Goal: Information Seeking & Learning: Compare options

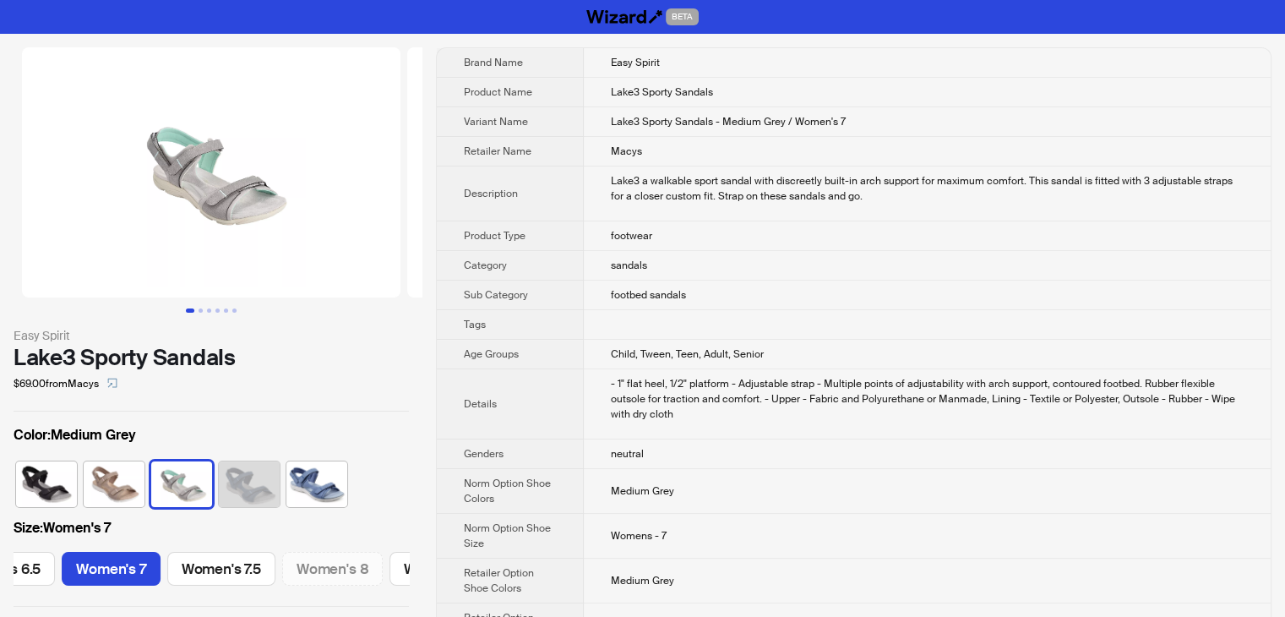
scroll to position [0, 416]
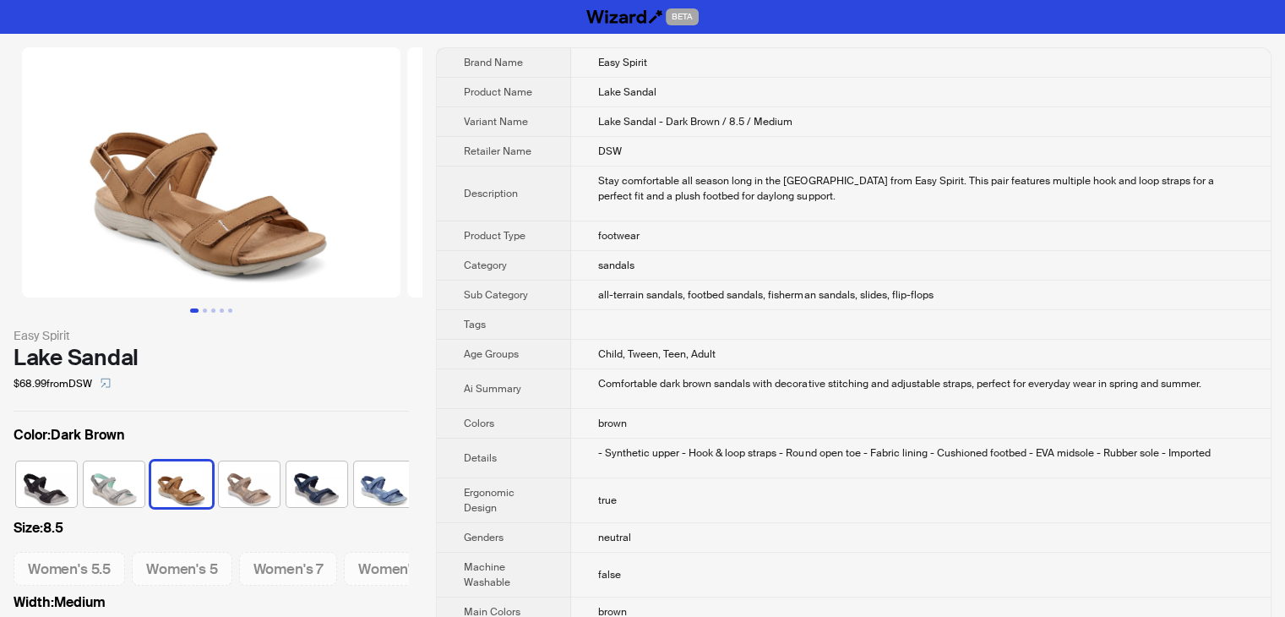
scroll to position [0, 10]
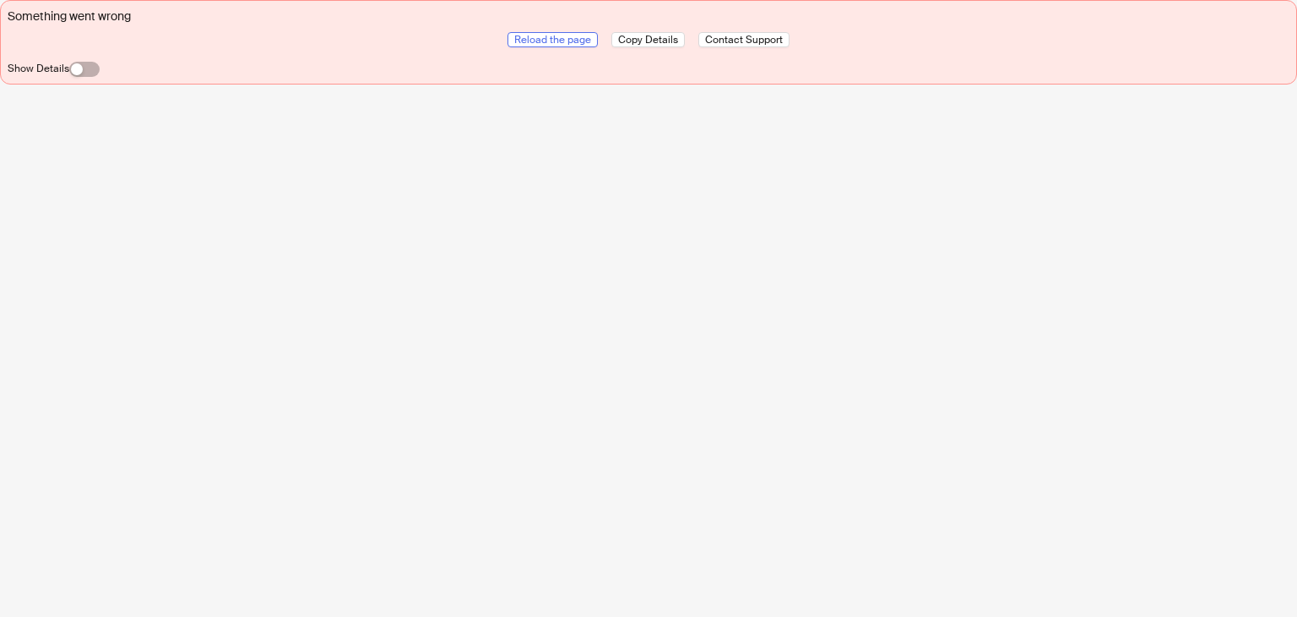
click at [517, 36] on span "Reload the page" at bounding box center [552, 40] width 77 height 14
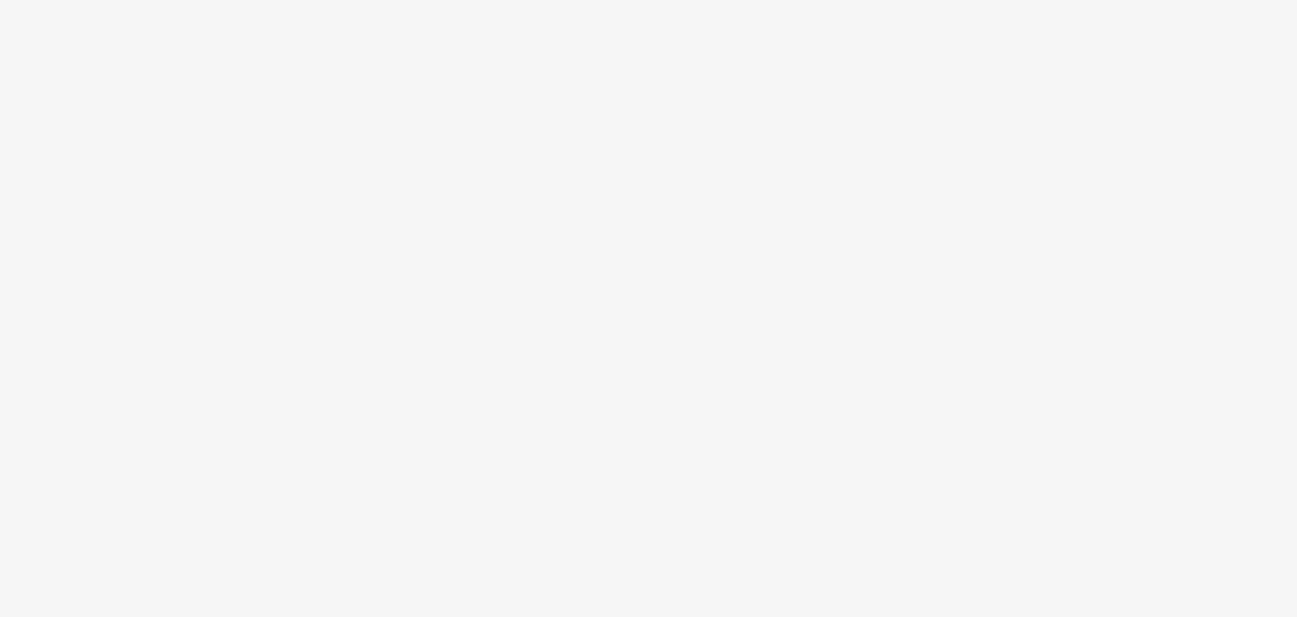
click at [535, 319] on div at bounding box center [648, 308] width 1297 height 617
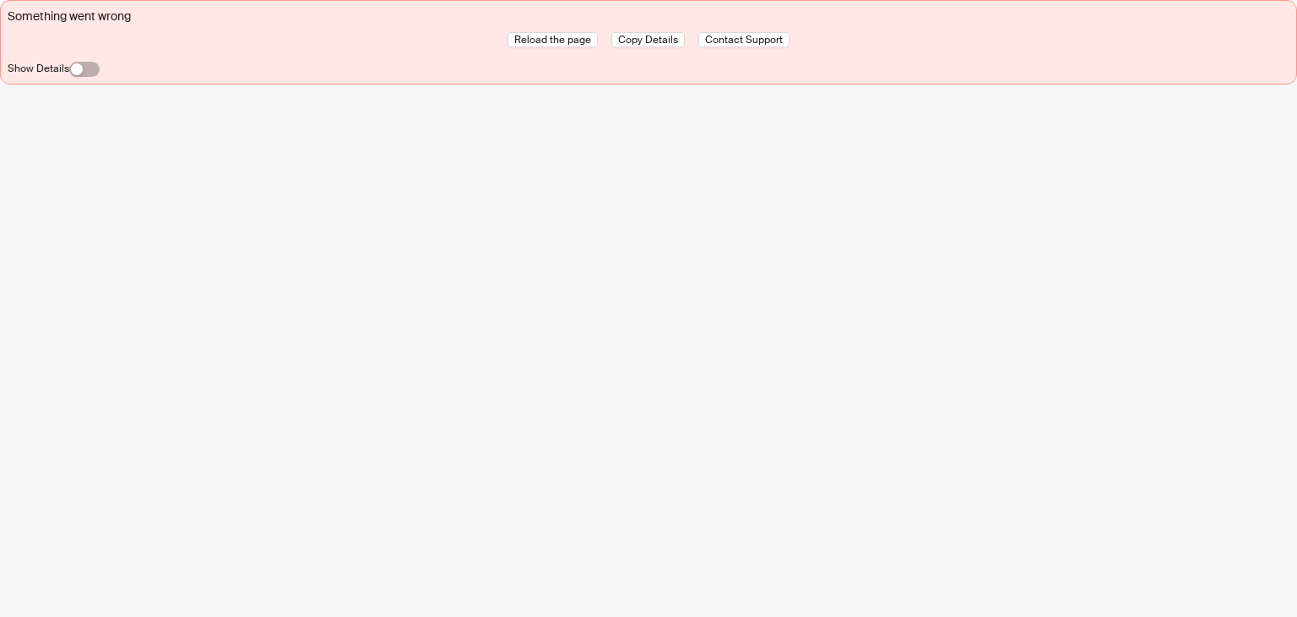
click at [554, 31] on div "Something went wrong Reload the page Copy Details Contact Support Show Details" at bounding box center [649, 42] width 1282 height 69
click at [556, 48] on div "Reload the page Copy Details Contact Support Show Details" at bounding box center [649, 54] width 1282 height 45
click at [554, 42] on span "Reload the page" at bounding box center [552, 40] width 77 height 14
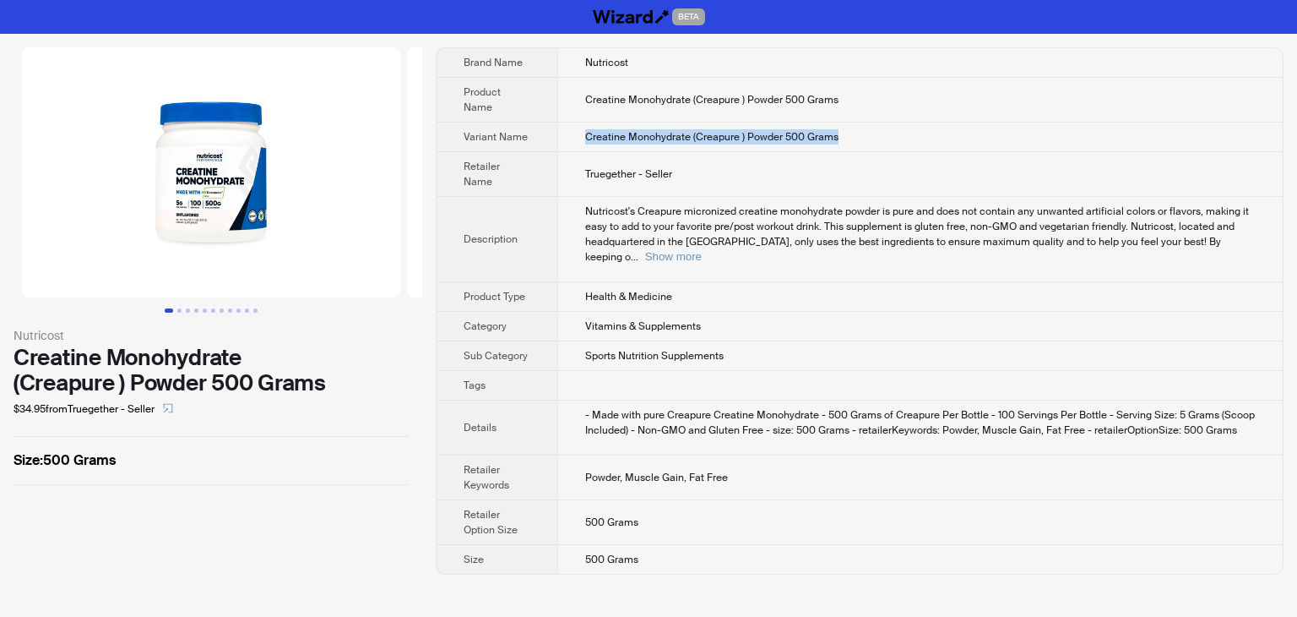
drag, startPoint x: 855, startPoint y: 136, endPoint x: 580, endPoint y: 133, distance: 274.5
click at [580, 131] on td "Creatine Monohydrate (Creapure ) Powder 500 Grams" at bounding box center [920, 137] width 726 height 30
copy span "Creatine Monohydrate (Creapure ) Powder 500 Grams"
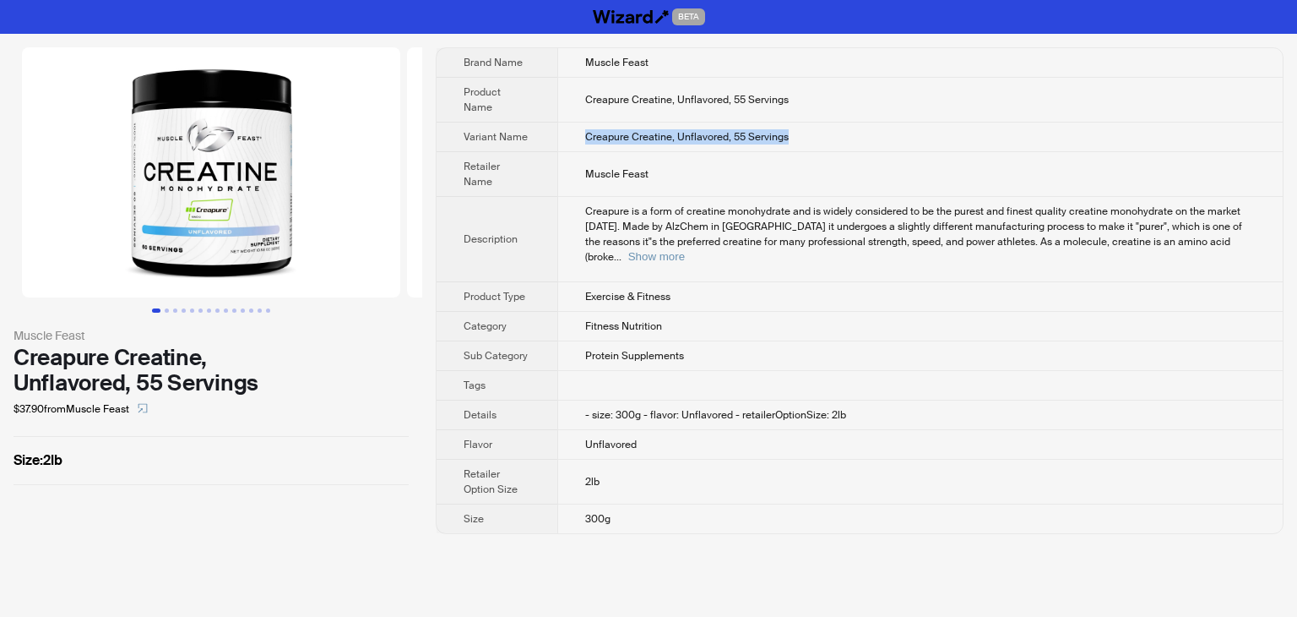
drag, startPoint x: 804, startPoint y: 138, endPoint x: 578, endPoint y: 136, distance: 226.4
click at [578, 136] on td "Creapure Creatine, Unflavored, 55 Servings" at bounding box center [920, 137] width 726 height 30
click at [685, 250] on button "Show more" at bounding box center [656, 256] width 57 height 13
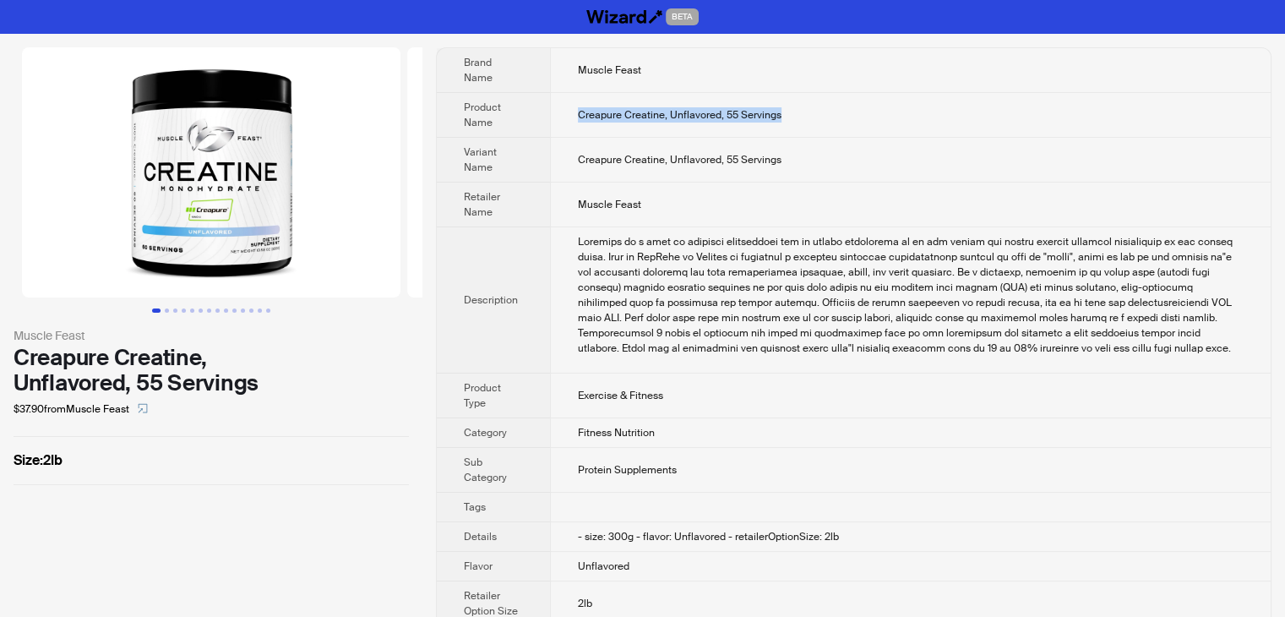
drag, startPoint x: 829, startPoint y: 95, endPoint x: 551, endPoint y: 94, distance: 277.9
click at [551, 94] on td "Creapure Creatine, Unflavored, 55 Servings" at bounding box center [910, 115] width 720 height 45
copy span "Creapure Creatine, Unflavored, 55 Servings"
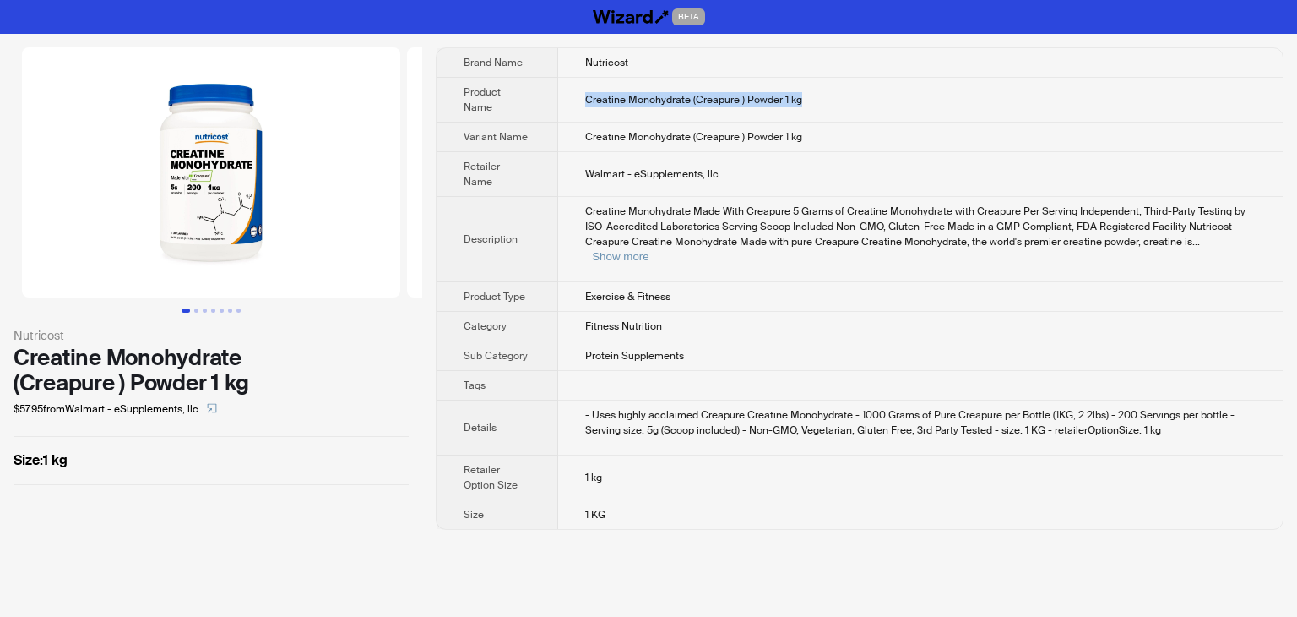
drag, startPoint x: 840, startPoint y: 99, endPoint x: 581, endPoint y: 112, distance: 259.7
click at [581, 112] on td "Creatine Monohydrate (Creapure ) Powder 1 kg" at bounding box center [920, 100] width 725 height 45
copy span "Creatine Monohydrate (Creapure ) Powder 1 kg"
click at [649, 250] on button "Show more" at bounding box center [620, 256] width 57 height 13
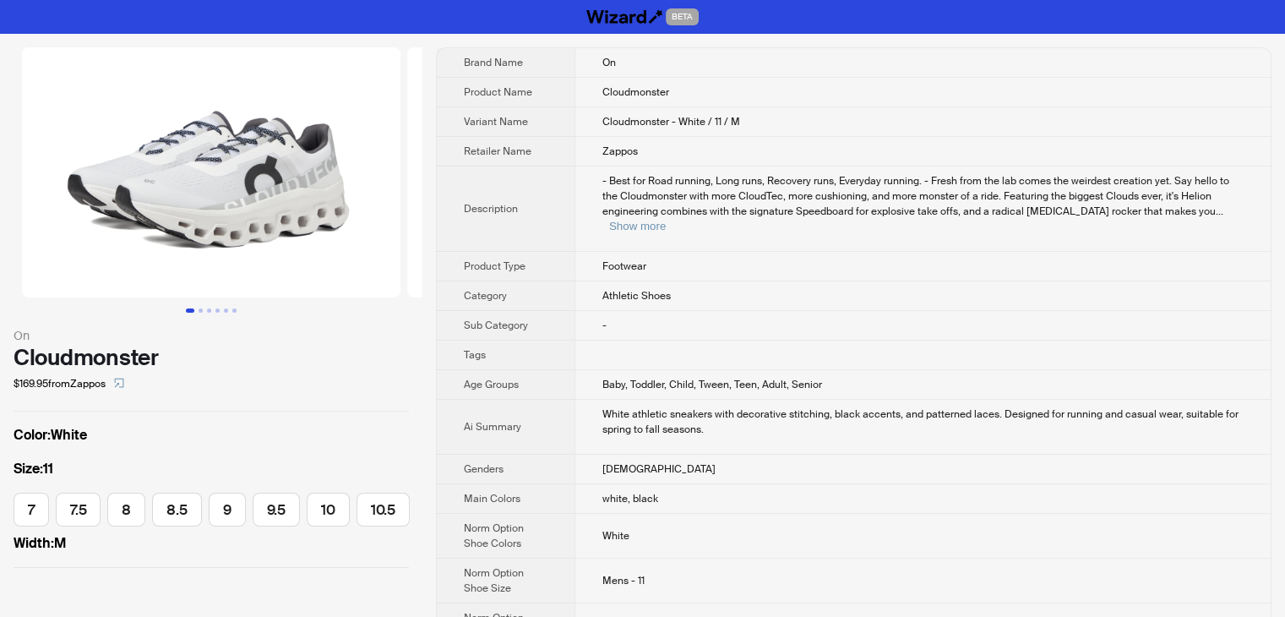
scroll to position [0, 307]
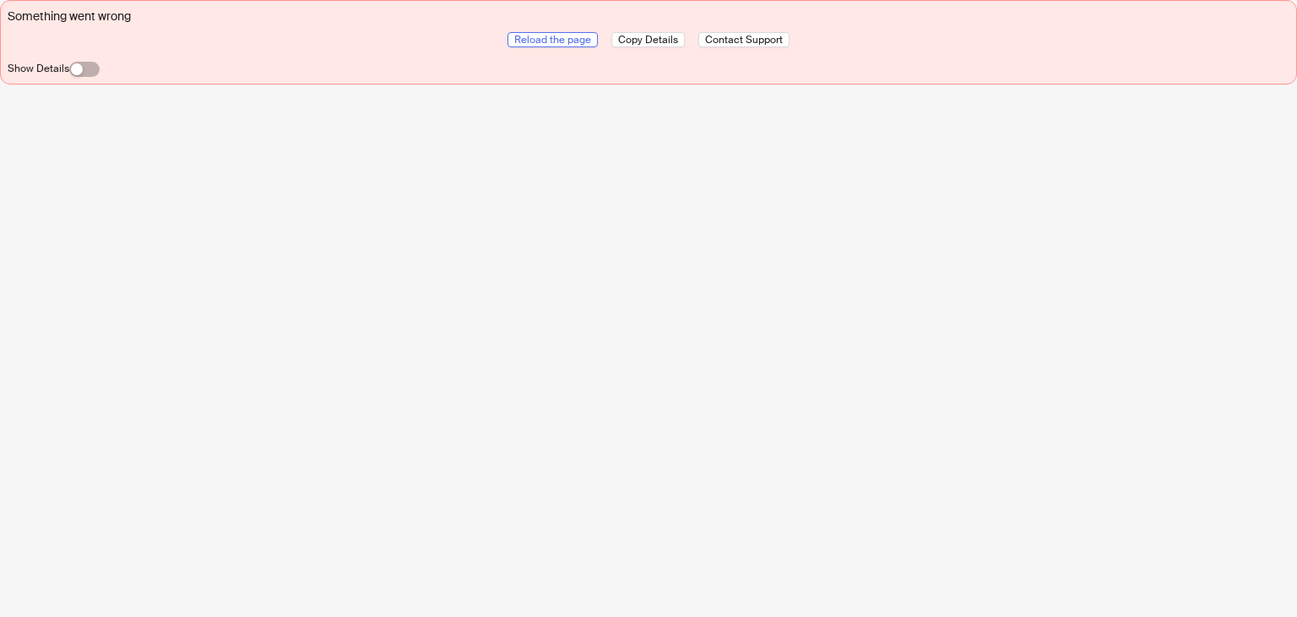
click at [573, 40] on span "Reload the page" at bounding box center [552, 40] width 77 height 14
click at [514, 40] on button "Reload the page" at bounding box center [553, 39] width 90 height 15
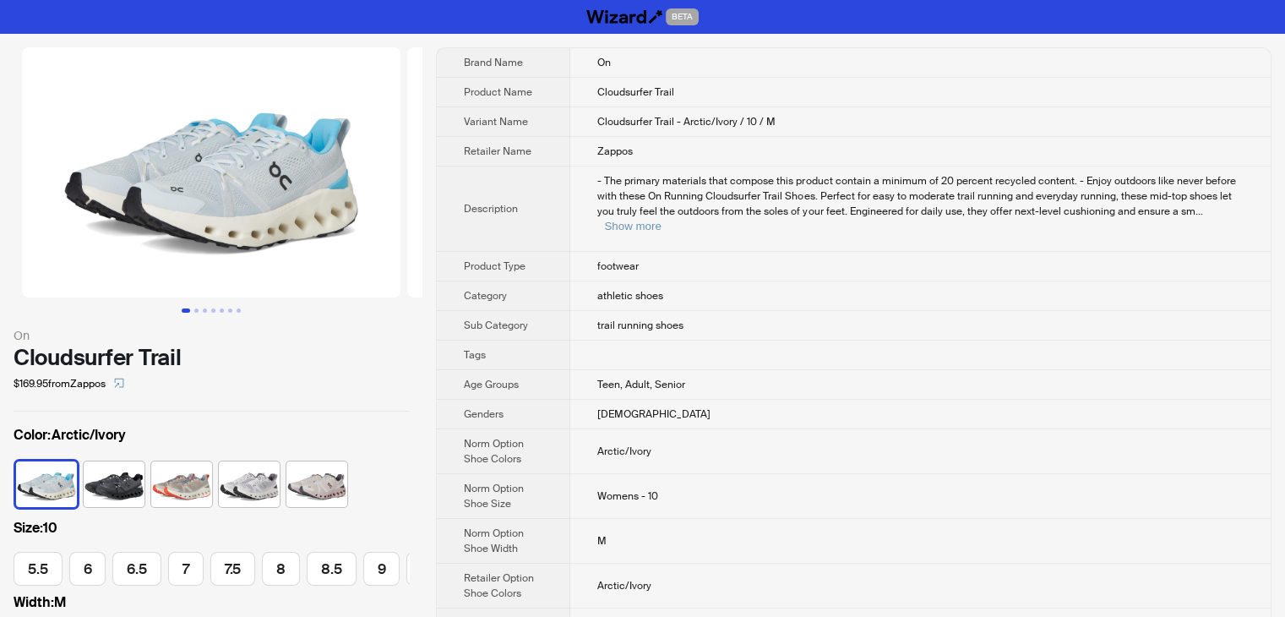
scroll to position [0, 198]
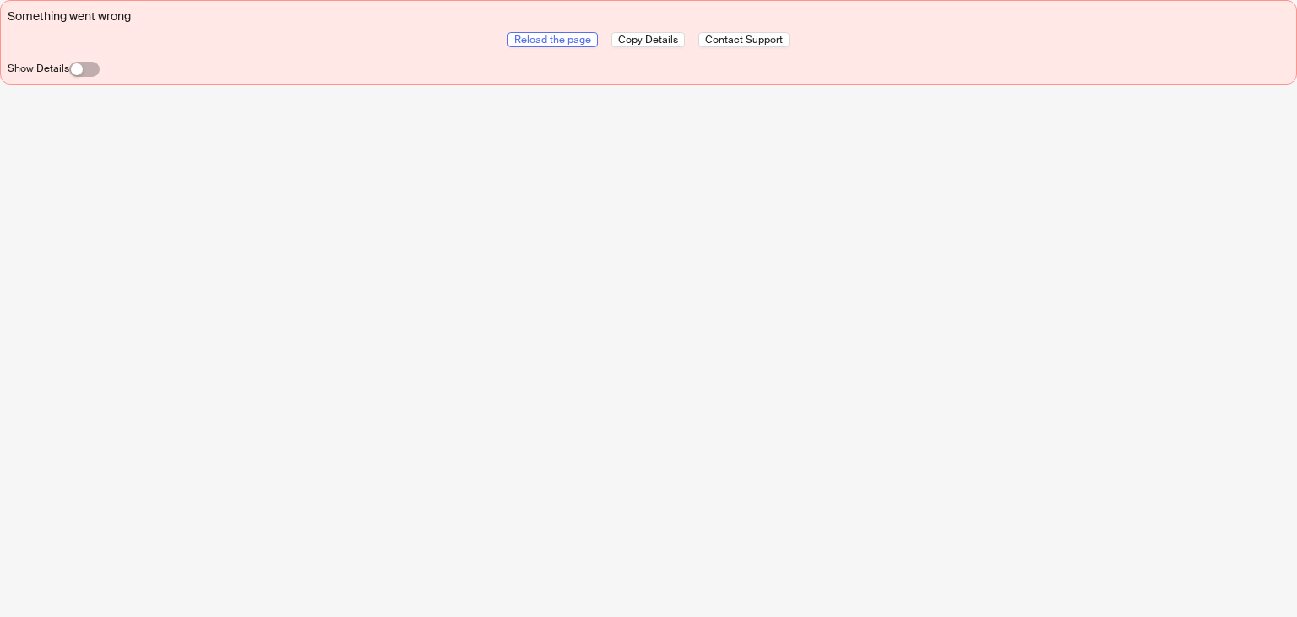
click at [554, 38] on span "Reload the page" at bounding box center [552, 40] width 77 height 14
click at [553, 40] on span "Reload the page" at bounding box center [552, 40] width 77 height 14
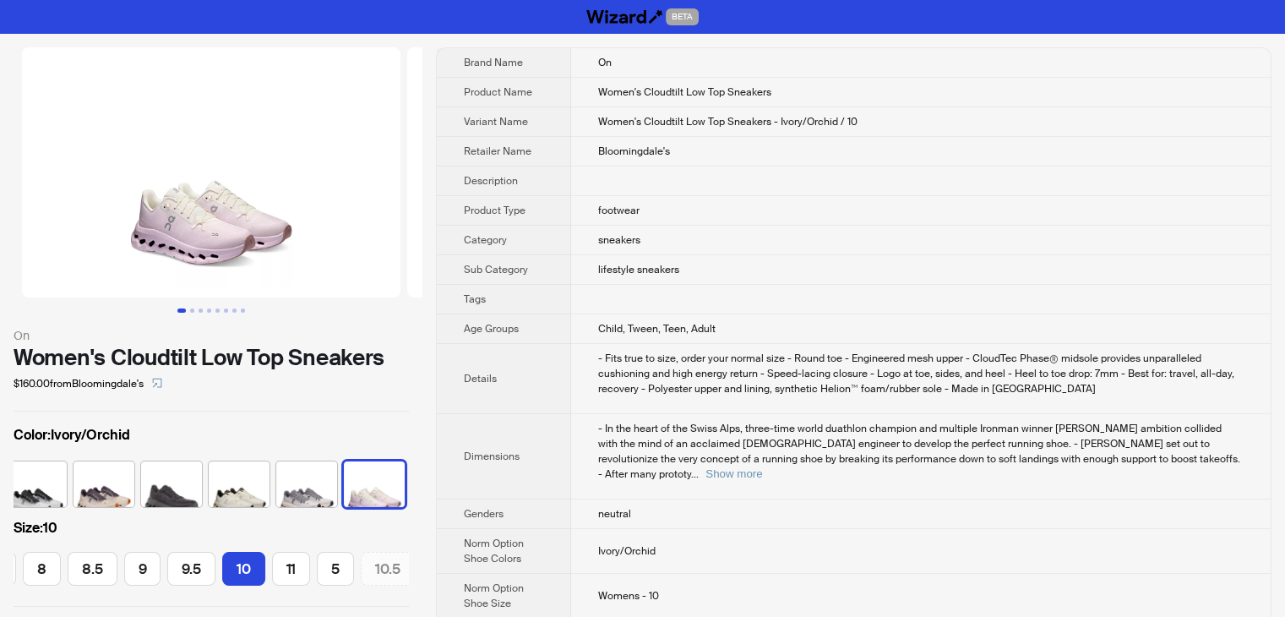
scroll to position [0, 242]
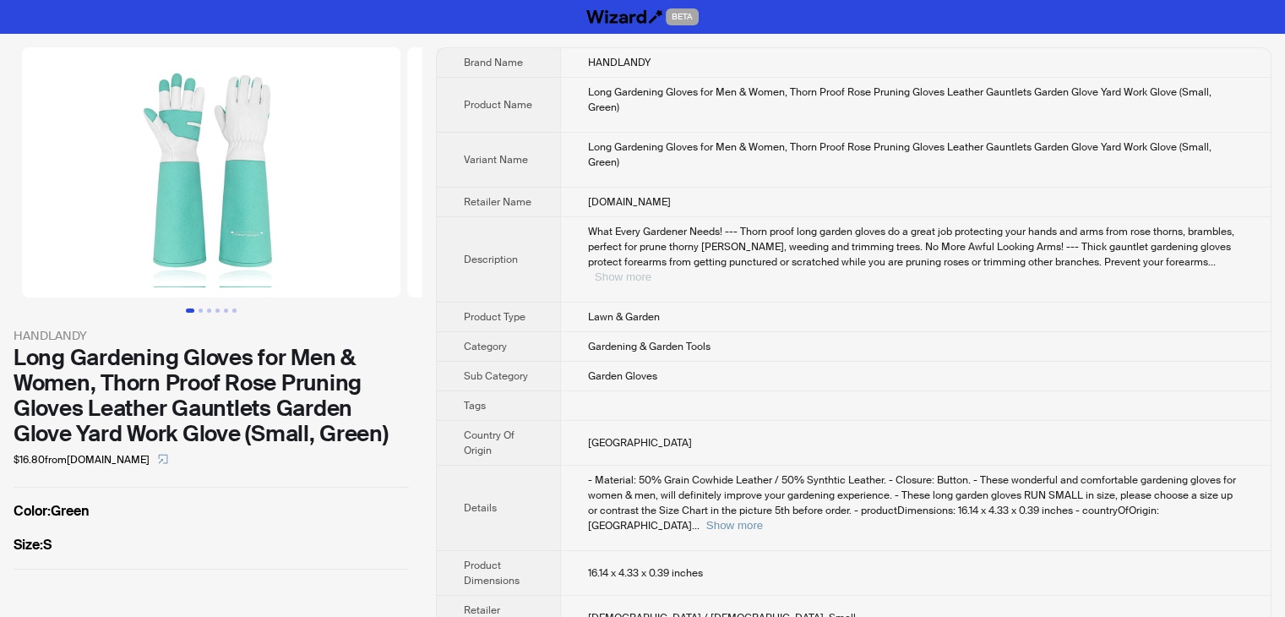
click at [651, 270] on button "Show more" at bounding box center [623, 276] width 57 height 13
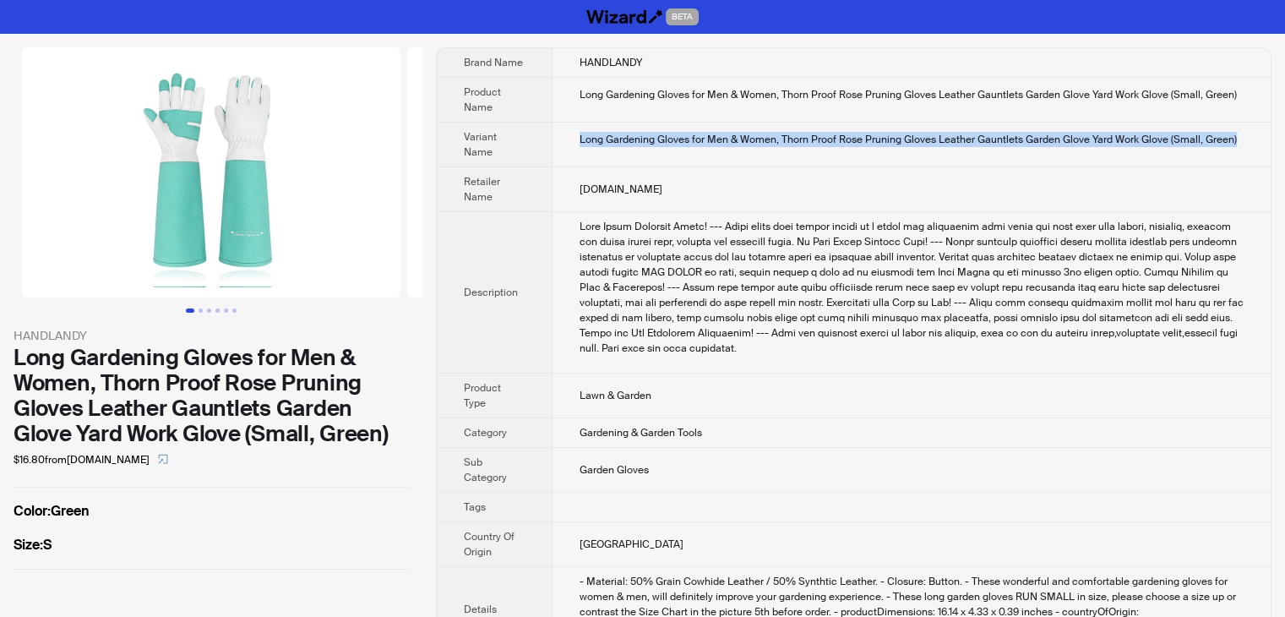
drag, startPoint x: 578, startPoint y: 139, endPoint x: 1245, endPoint y: 129, distance: 667.3
click at [1245, 129] on td "Long Gardening Gloves for Men & Women, Thorn Proof Rose Pruning Gloves Leather …" at bounding box center [911, 144] width 719 height 45
copy div "Long Gardening Gloves for Men & Women, Thorn Proof Rose Pruning Gloves Leather …"
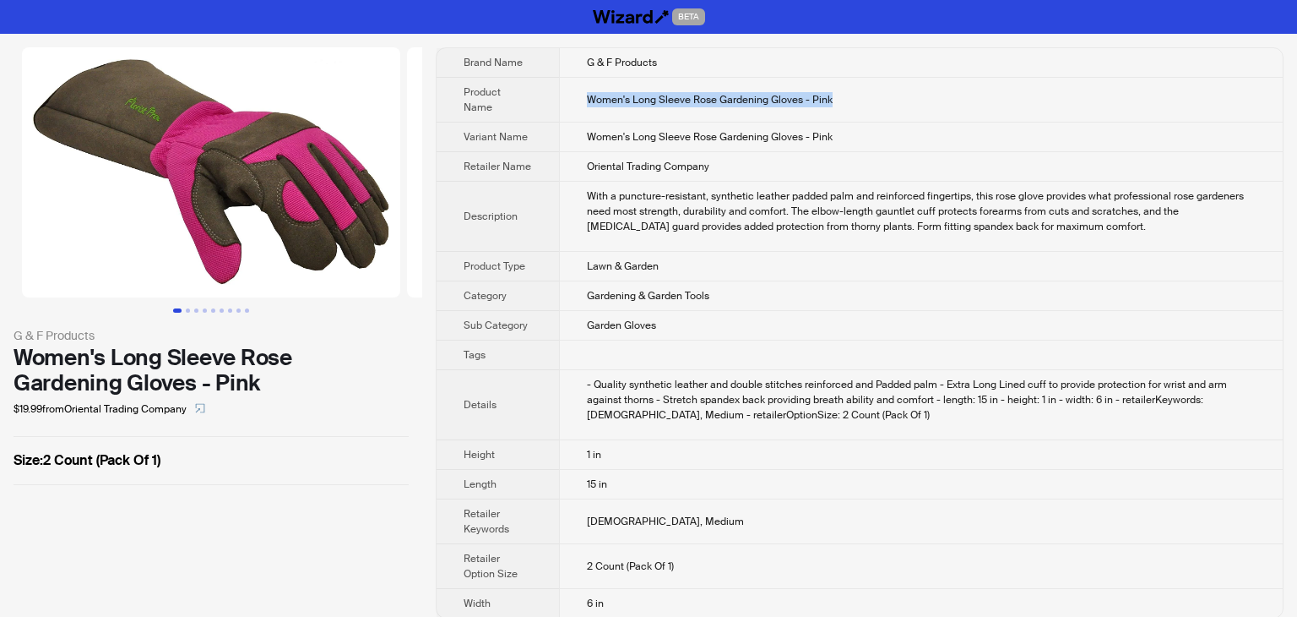
drag, startPoint x: 855, startPoint y: 92, endPoint x: 568, endPoint y: 90, distance: 287.2
click at [568, 90] on td "Women's Long Sleeve Rose Gardening Gloves - Pink" at bounding box center [921, 100] width 724 height 45
copy span "Women's Long Sleeve Rose Gardening Gloves - Pink"
click at [857, 90] on td "Women's Long Sleeve Rose Gardening Gloves - Pink" at bounding box center [921, 100] width 724 height 45
drag, startPoint x: 851, startPoint y: 84, endPoint x: 588, endPoint y: 92, distance: 262.8
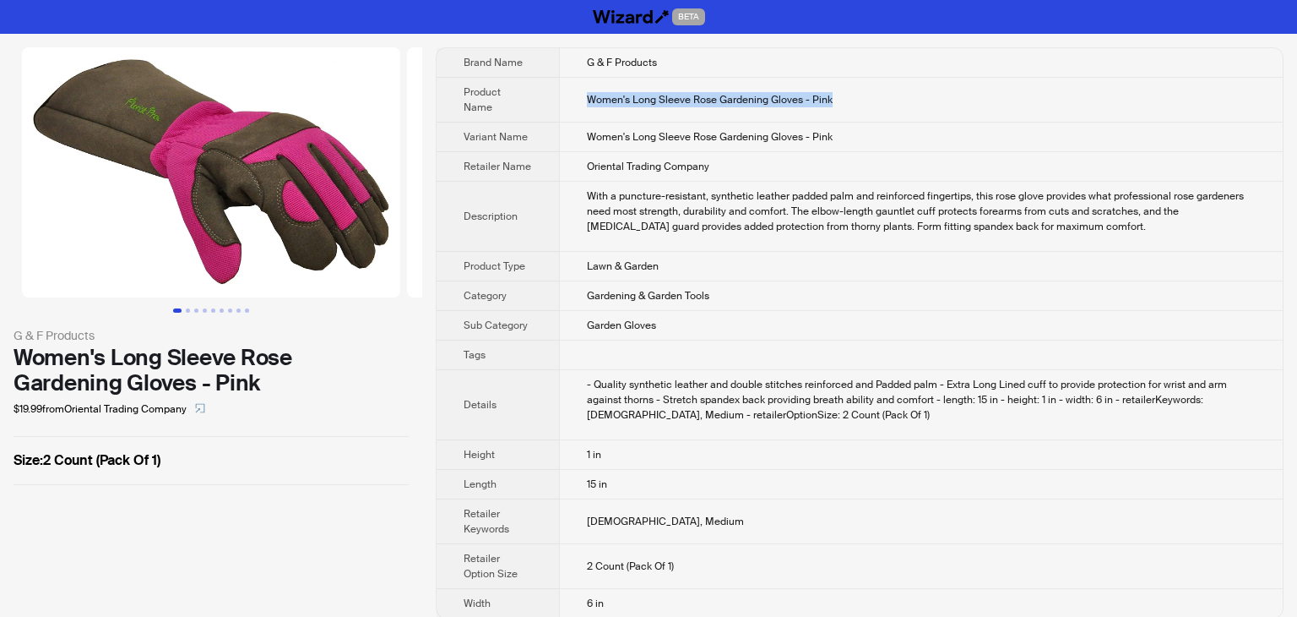
click at [588, 92] on td "Women's Long Sleeve Rose Gardening Gloves - Pink" at bounding box center [921, 100] width 724 height 45
copy span "Women's Long Sleeve Rose Gardening Gloves - Pink"
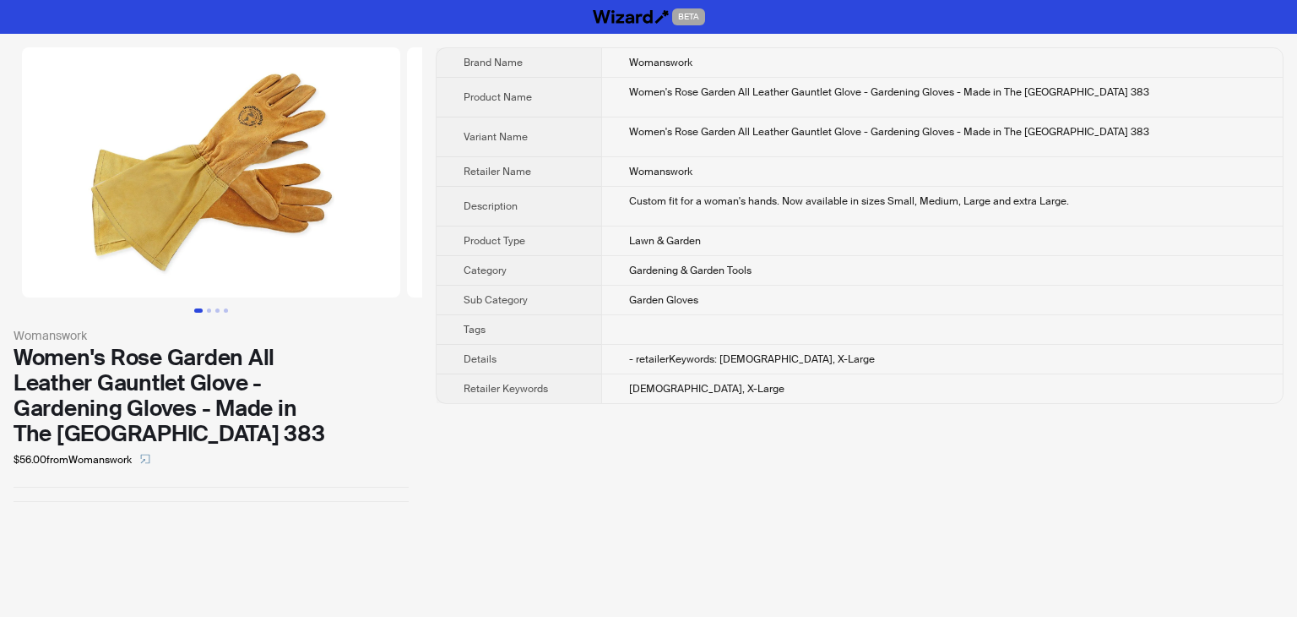
click at [1099, 94] on div "Women's Rose Garden All Leather Gauntlet Glove - Gardening Gloves - Made in The…" at bounding box center [942, 91] width 627 height 15
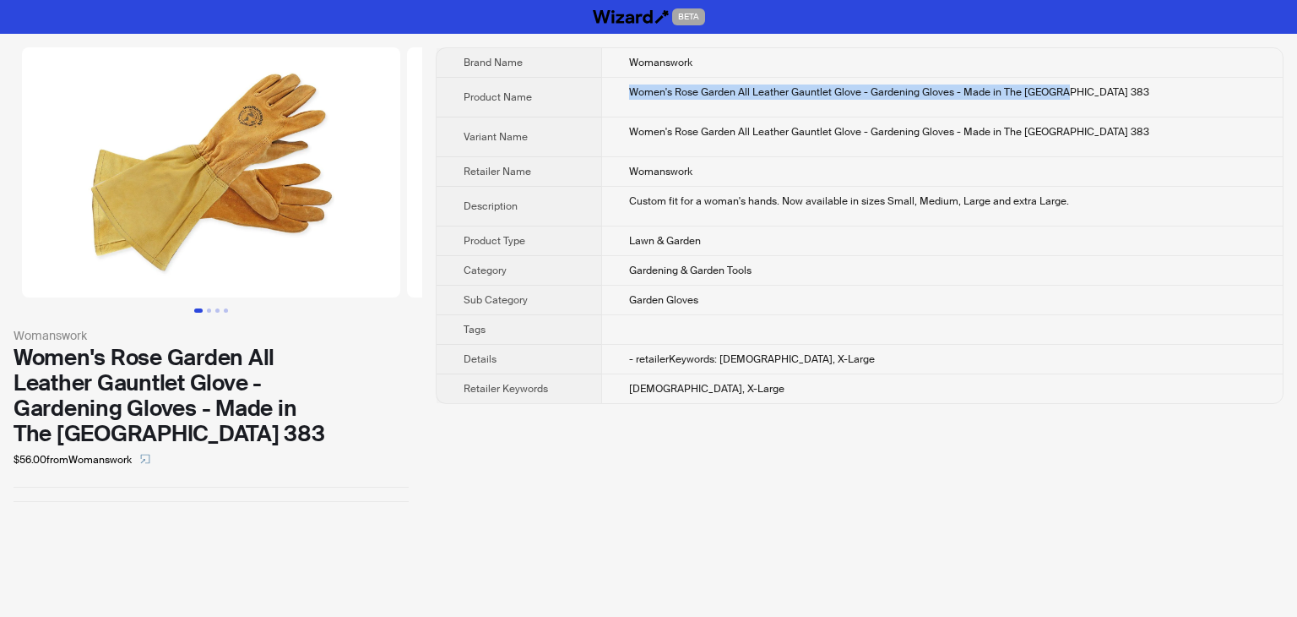
drag, startPoint x: 1104, startPoint y: 90, endPoint x: 639, endPoint y: 91, distance: 465.4
click at [639, 91] on td "Women's Rose Garden All Leather Gauntlet Glove - Gardening Gloves - Made in The…" at bounding box center [942, 98] width 682 height 40
copy div "Women's Rose Garden All Leather Gauntlet Glove - Gardening Gloves - Made in The…"
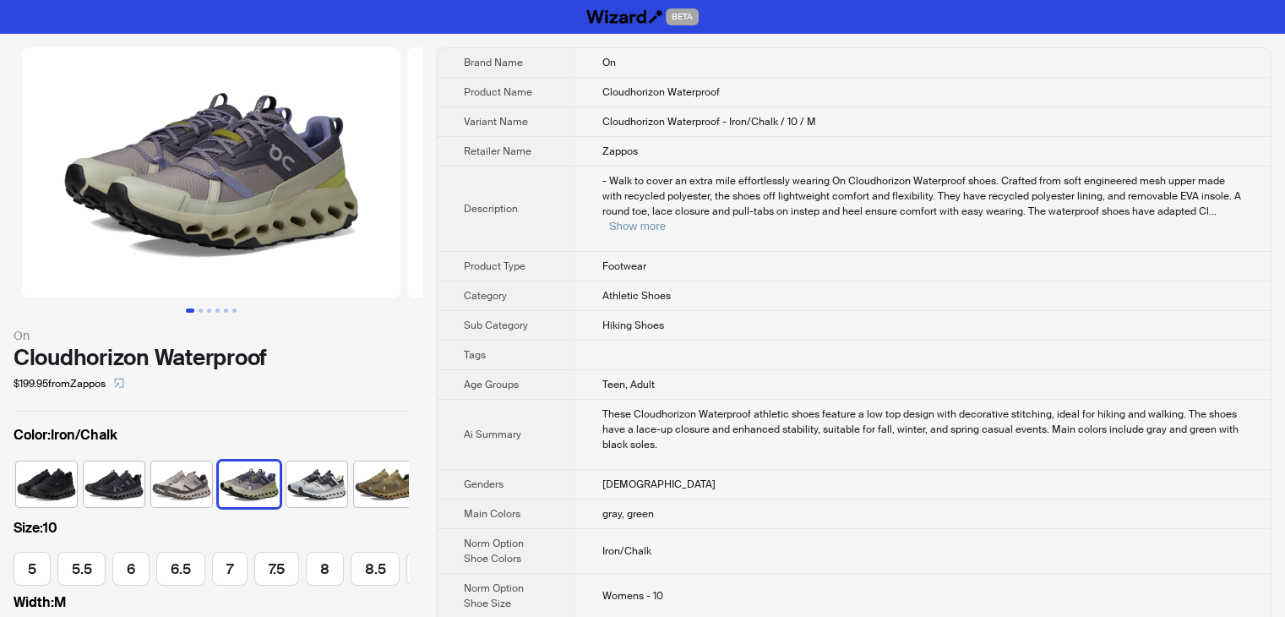
scroll to position [0, 242]
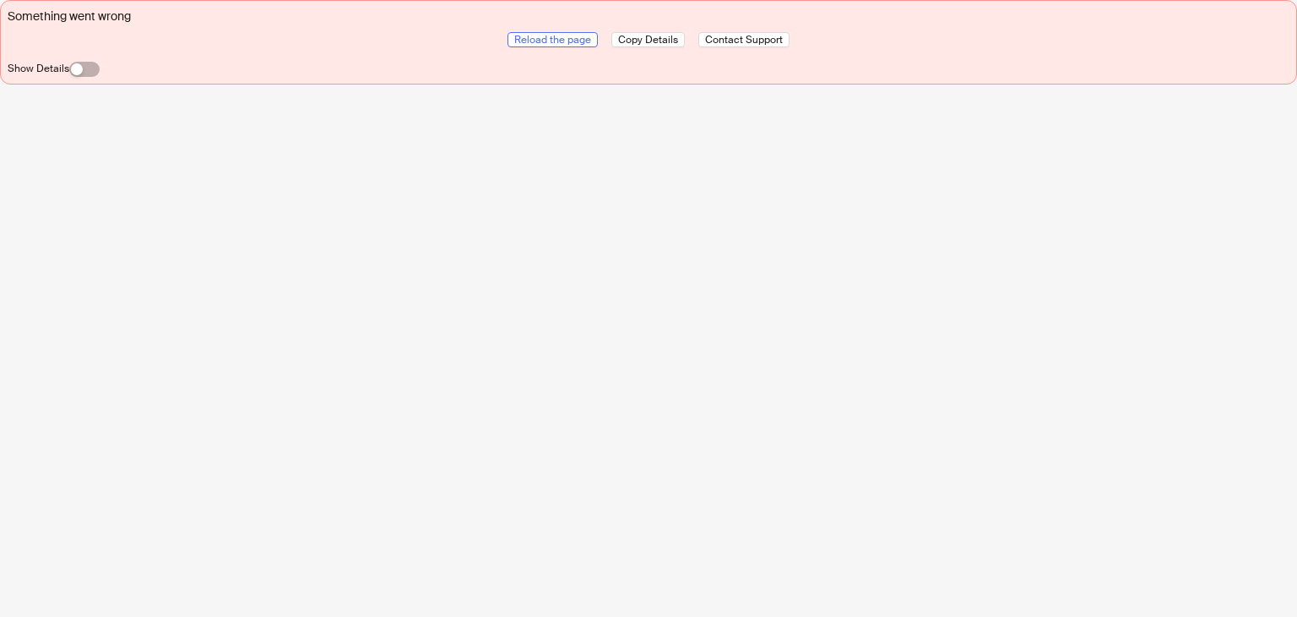
click at [529, 34] on span "Reload the page" at bounding box center [552, 40] width 77 height 14
